Goal: Check status: Check status

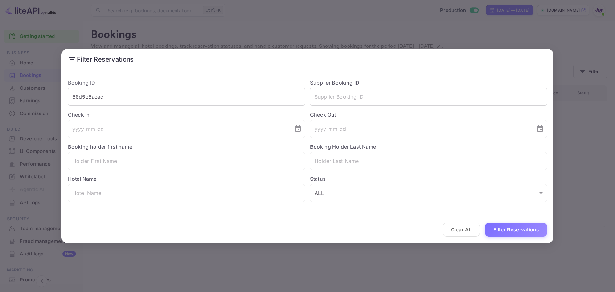
click at [187, 88] on input "58d5e5aeac" at bounding box center [186, 97] width 237 height 18
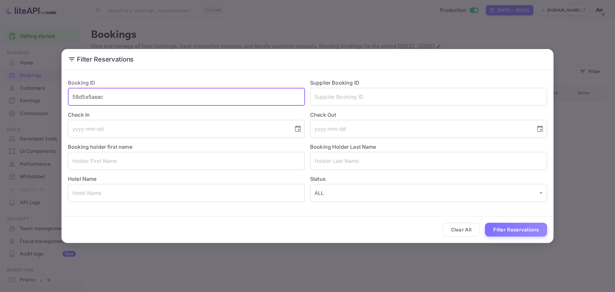
click at [187, 88] on input "58d5e5aeac" at bounding box center [186, 97] width 237 height 18
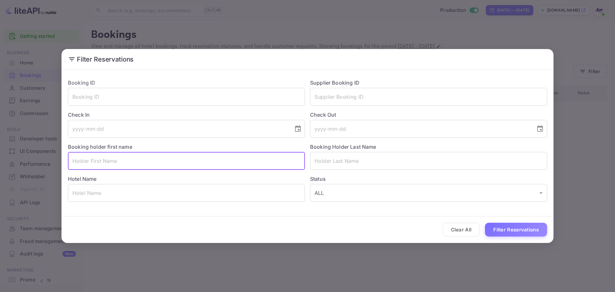
click at [207, 159] on input "text" at bounding box center [186, 161] width 237 height 18
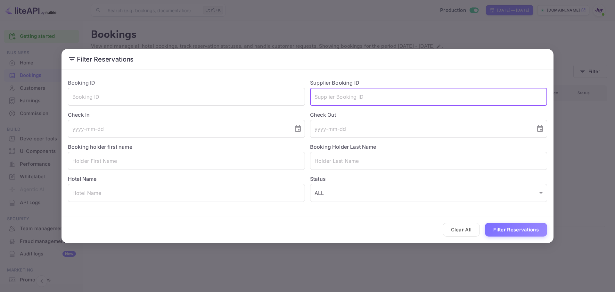
click at [369, 96] on input "text" at bounding box center [428, 97] width 237 height 18
paste input "7484093"
type input "7484093"
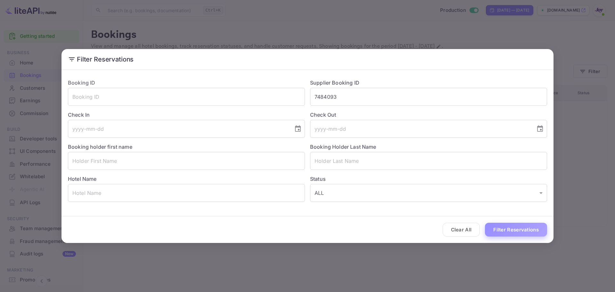
click at [512, 223] on button "Filter Reservations" at bounding box center [516, 230] width 62 height 14
click at [343, 98] on input "7484093" at bounding box center [428, 97] width 237 height 18
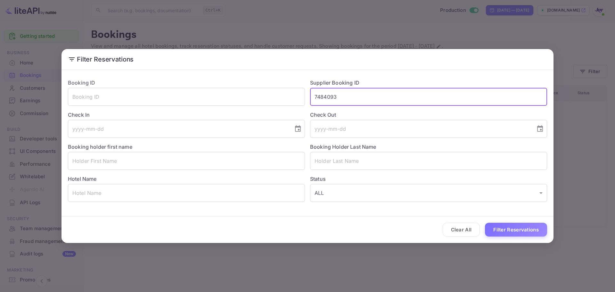
click at [343, 98] on input "7484093" at bounding box center [428, 97] width 237 height 18
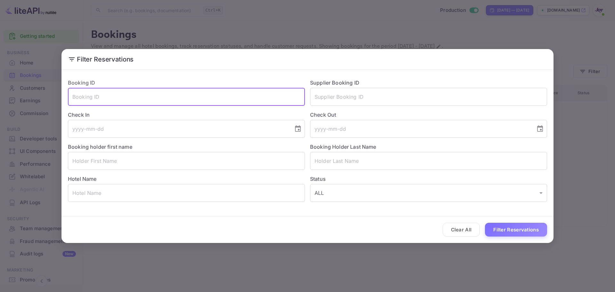
click at [263, 98] on input "text" at bounding box center [186, 97] width 237 height 18
paste input "7484093"
click at [514, 223] on button "Filter Reservations" at bounding box center [516, 230] width 62 height 14
click at [195, 94] on input "7484093" at bounding box center [186, 97] width 237 height 18
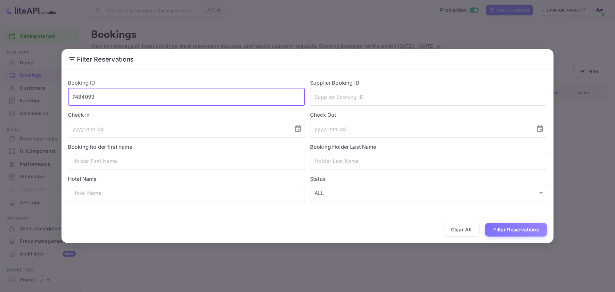
paste input "486627719"
click at [195, 94] on input "7484093" at bounding box center [186, 97] width 237 height 18
type input "486627719"
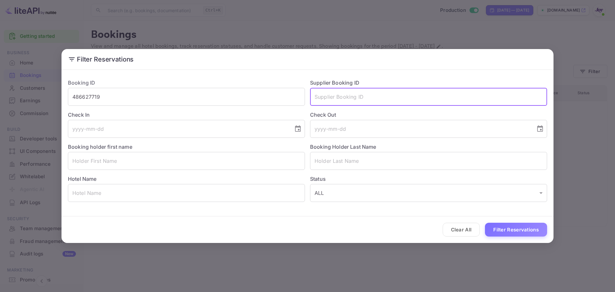
click at [347, 98] on input "text" at bounding box center [428, 97] width 237 height 18
paste input "486627719"
type input "486627719"
click at [274, 101] on input "486627719" at bounding box center [186, 97] width 237 height 18
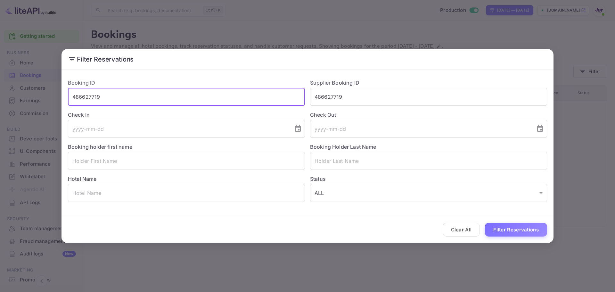
click at [274, 101] on input "486627719" at bounding box center [186, 97] width 237 height 18
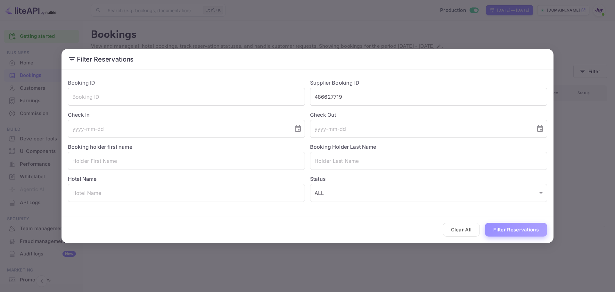
click at [522, 236] on button "Filter Reservations" at bounding box center [516, 230] width 62 height 14
